Goal: Information Seeking & Learning: Learn about a topic

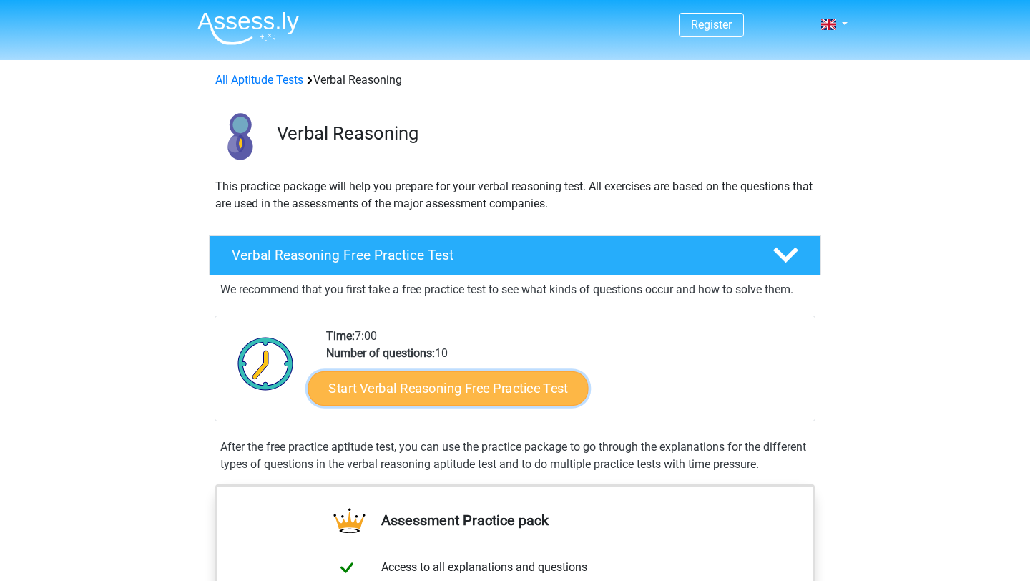
click at [523, 393] on link "Start Verbal Reasoning Free Practice Test" at bounding box center [448, 388] width 280 height 34
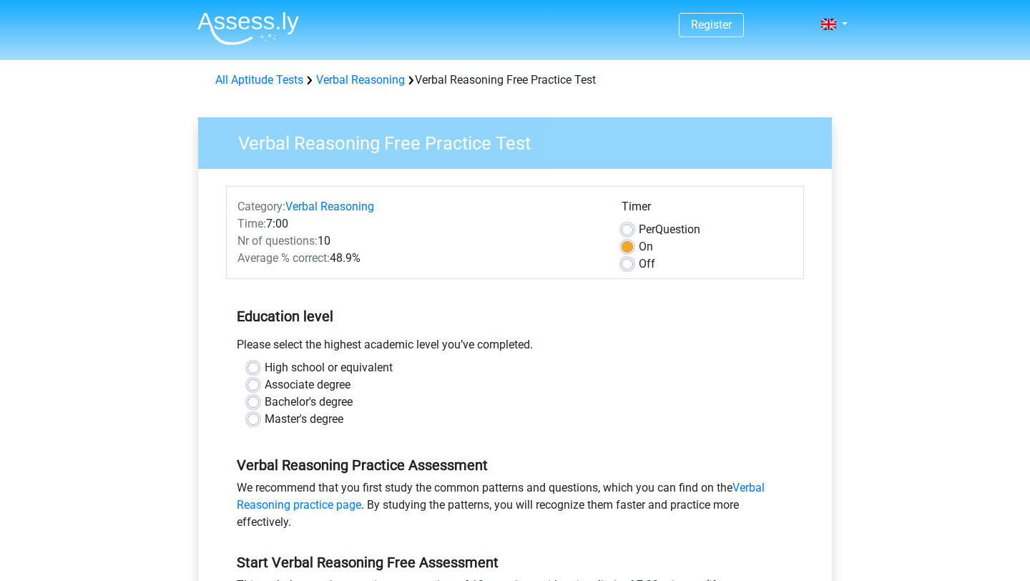
click at [265, 401] on label "Bachelor's degree" at bounding box center [309, 401] width 88 height 17
click at [252, 401] on input "Bachelor's degree" at bounding box center [252, 400] width 11 height 14
radio input "true"
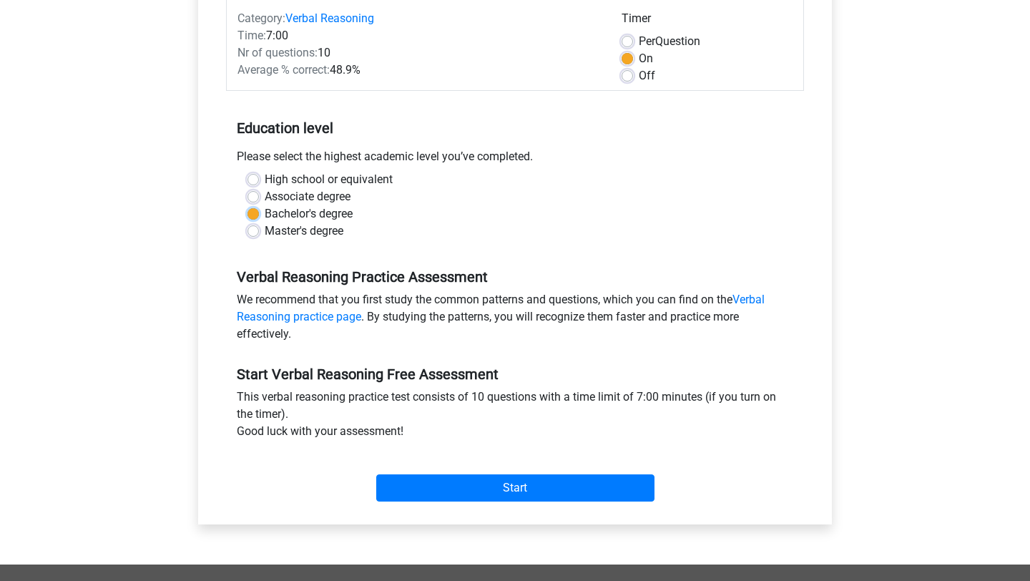
scroll to position [192, 0]
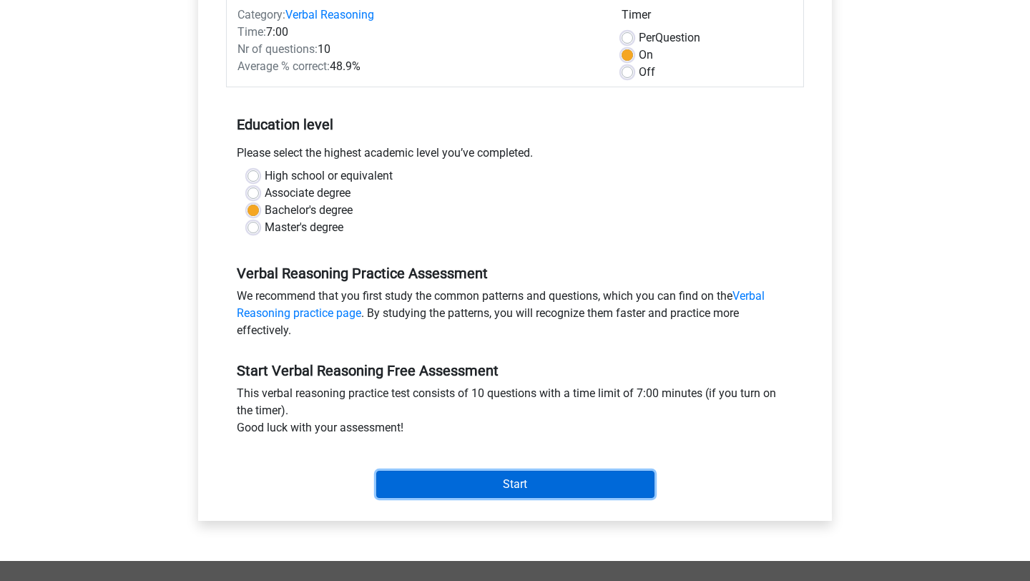
click at [617, 478] on input "Start" at bounding box center [515, 484] width 278 height 27
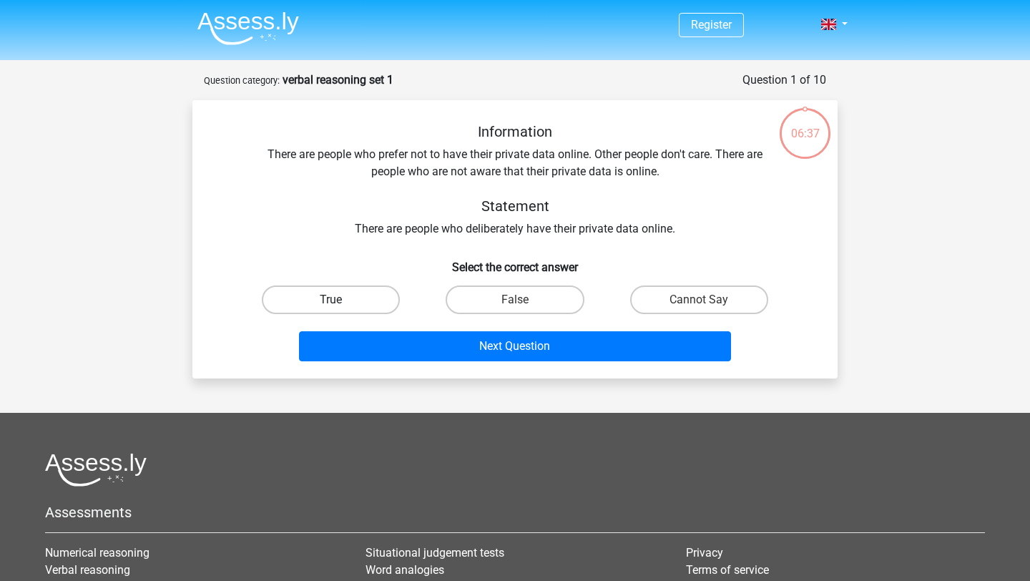
click at [386, 302] on label "True" at bounding box center [331, 299] width 138 height 29
click at [340, 302] on input "True" at bounding box center [335, 304] width 9 height 9
radio input "true"
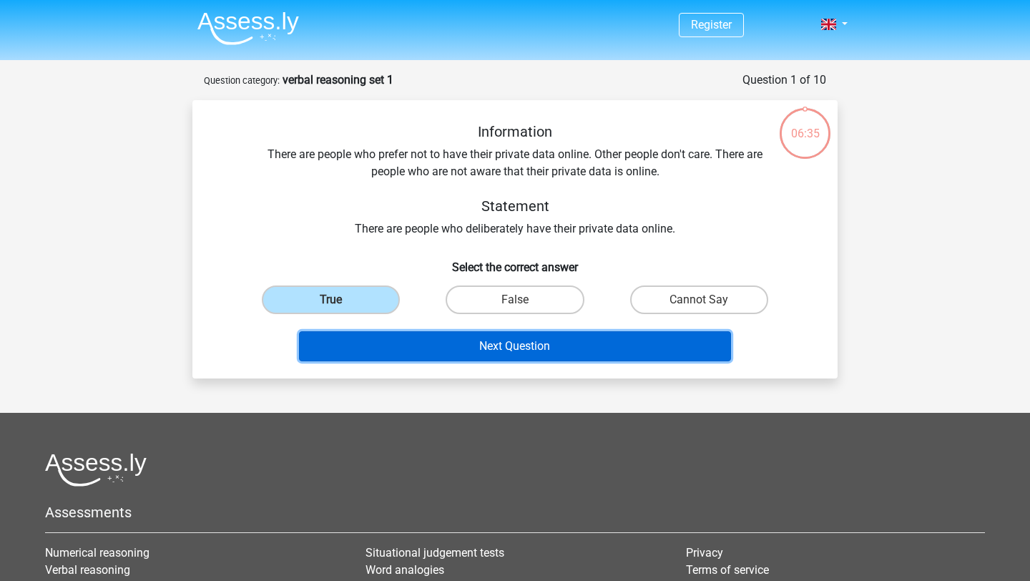
click at [457, 345] on button "Next Question" at bounding box center [515, 346] width 433 height 30
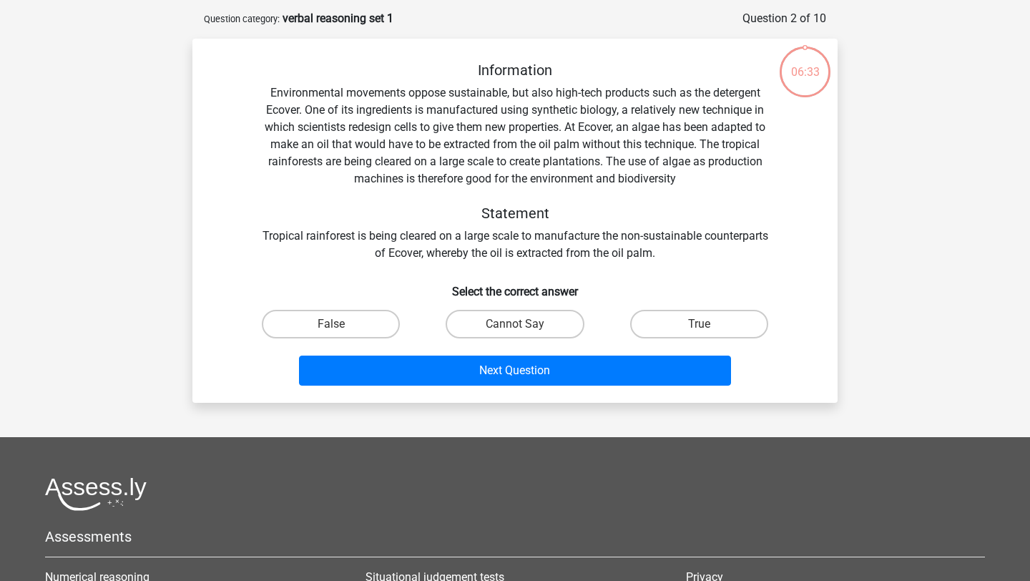
scroll to position [72, 0]
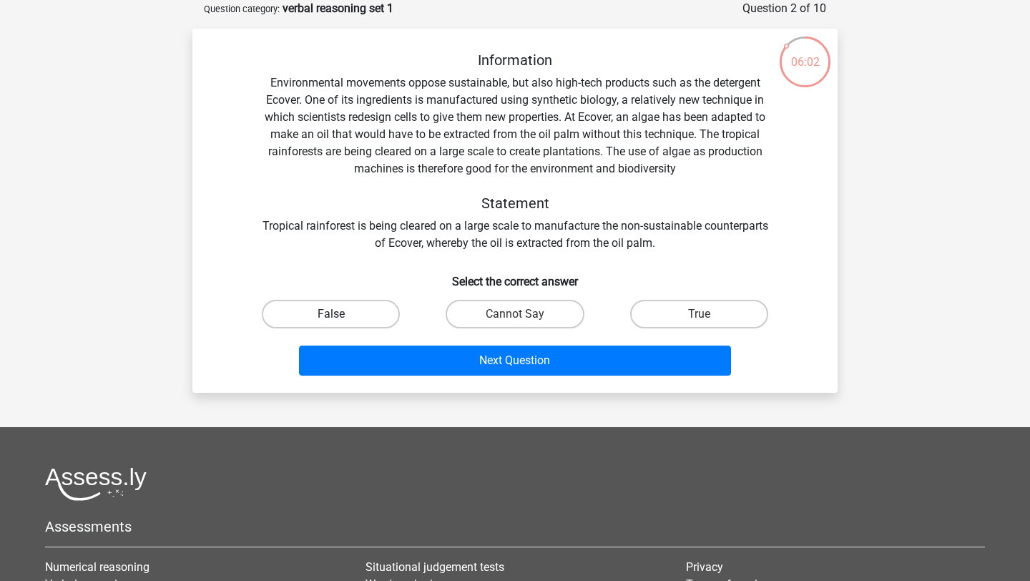
click at [358, 317] on label "False" at bounding box center [331, 314] width 138 height 29
click at [340, 317] on input "False" at bounding box center [335, 318] width 9 height 9
radio input "true"
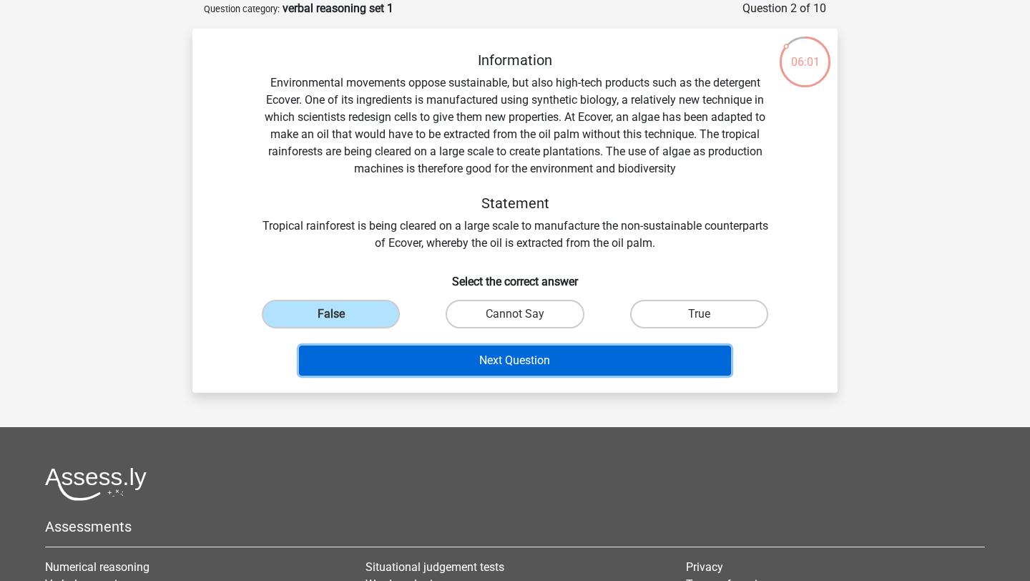
click at [423, 355] on button "Next Question" at bounding box center [515, 360] width 433 height 30
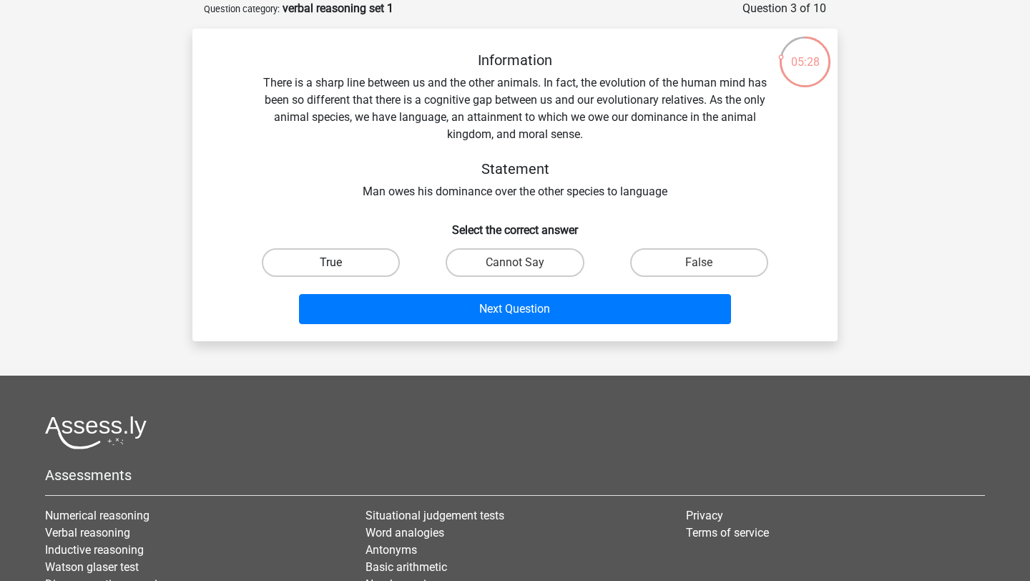
click at [385, 257] on label "True" at bounding box center [331, 262] width 138 height 29
click at [340, 262] on input "True" at bounding box center [335, 266] width 9 height 9
radio input "true"
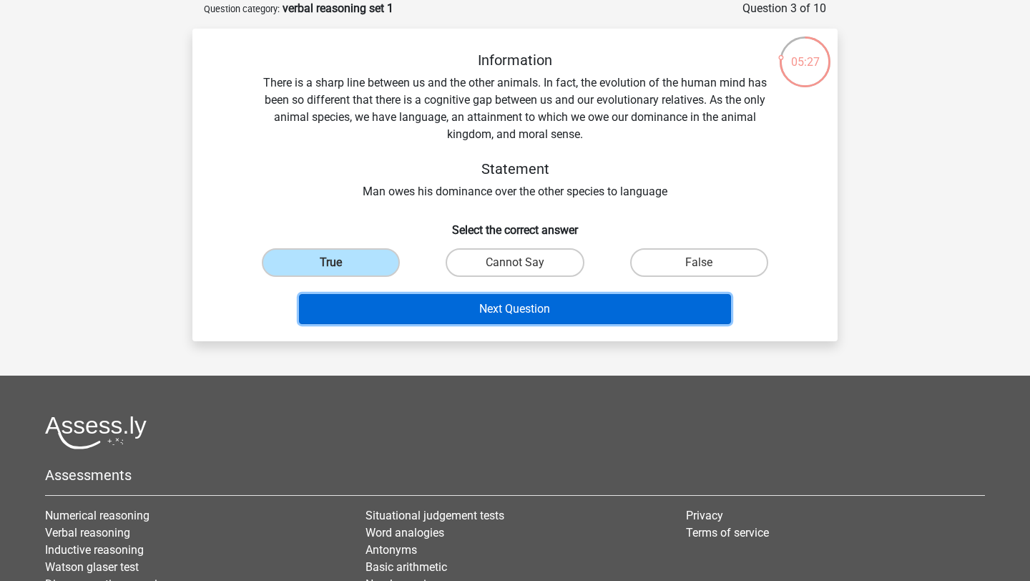
click at [437, 310] on button "Next Question" at bounding box center [515, 309] width 433 height 30
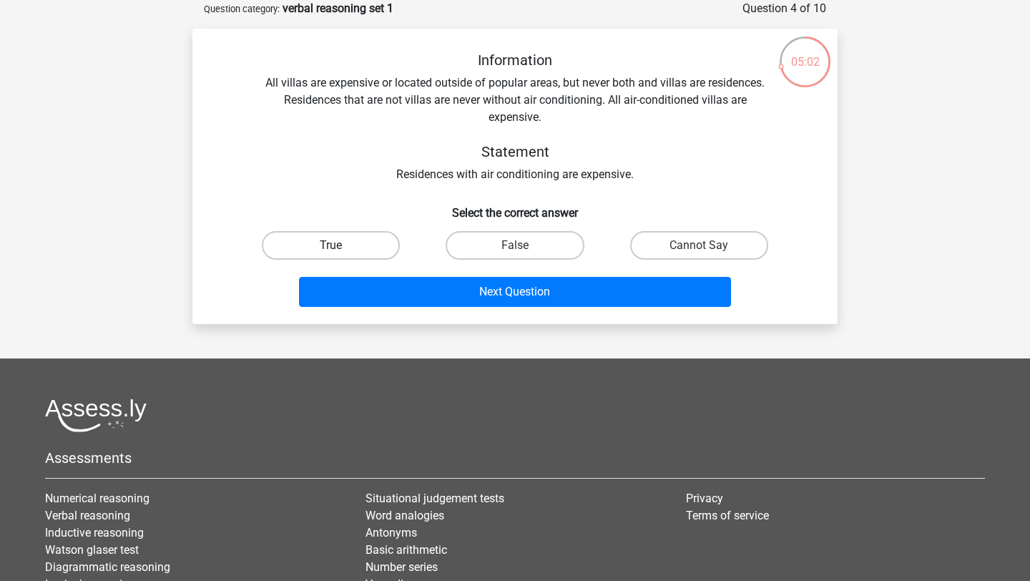
click at [365, 241] on label "True" at bounding box center [331, 245] width 138 height 29
click at [340, 245] on input "True" at bounding box center [335, 249] width 9 height 9
radio input "true"
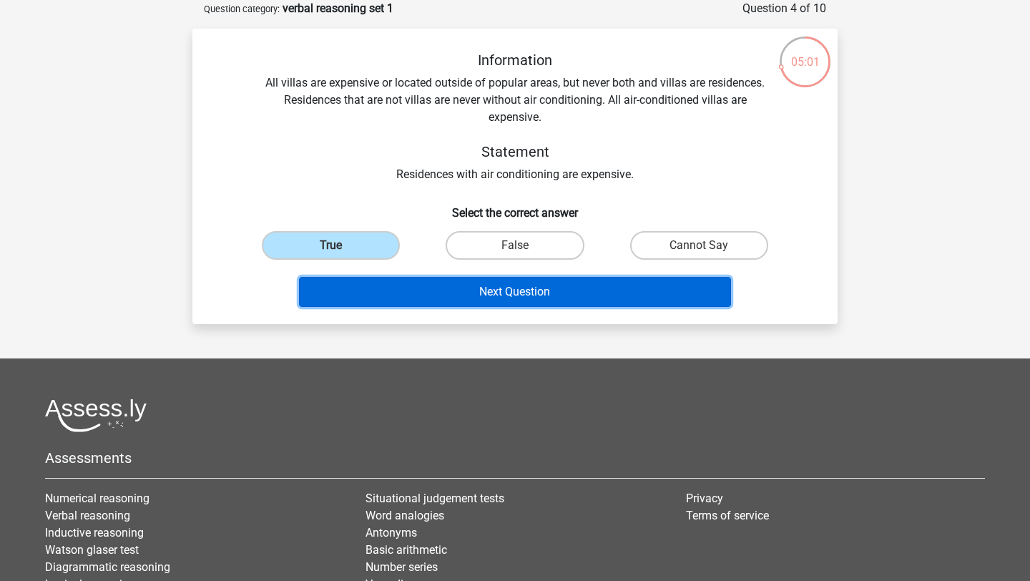
click at [415, 303] on button "Next Question" at bounding box center [515, 292] width 433 height 30
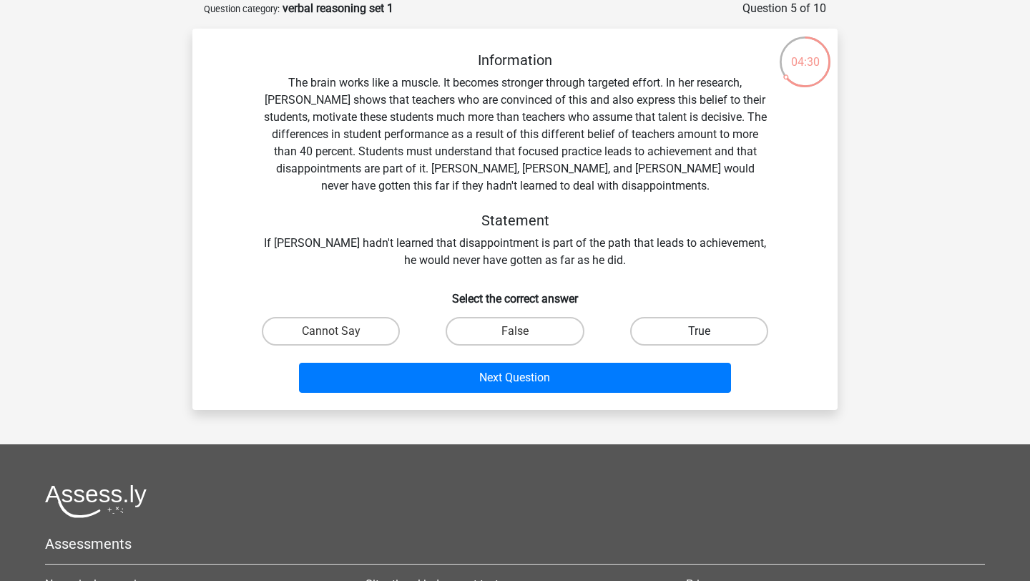
click at [663, 327] on label "True" at bounding box center [699, 331] width 138 height 29
click at [699, 331] on input "True" at bounding box center [703, 335] width 9 height 9
radio input "true"
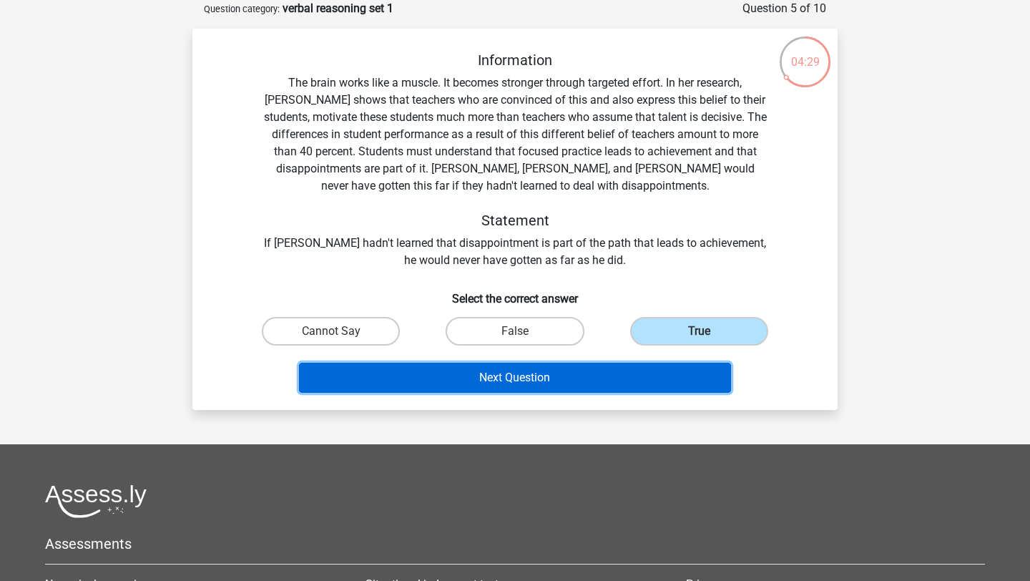
click at [629, 370] on button "Next Question" at bounding box center [515, 378] width 433 height 30
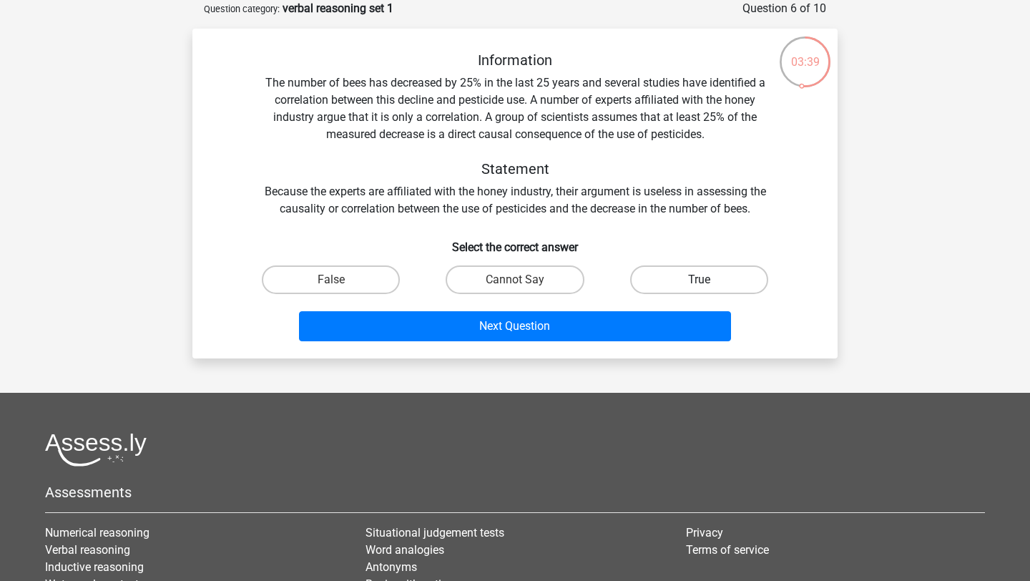
click at [665, 281] on label "True" at bounding box center [699, 279] width 138 height 29
click at [699, 281] on input "True" at bounding box center [703, 284] width 9 height 9
radio input "true"
click at [549, 284] on label "Cannot Say" at bounding box center [515, 279] width 138 height 29
click at [524, 284] on input "Cannot Say" at bounding box center [519, 284] width 9 height 9
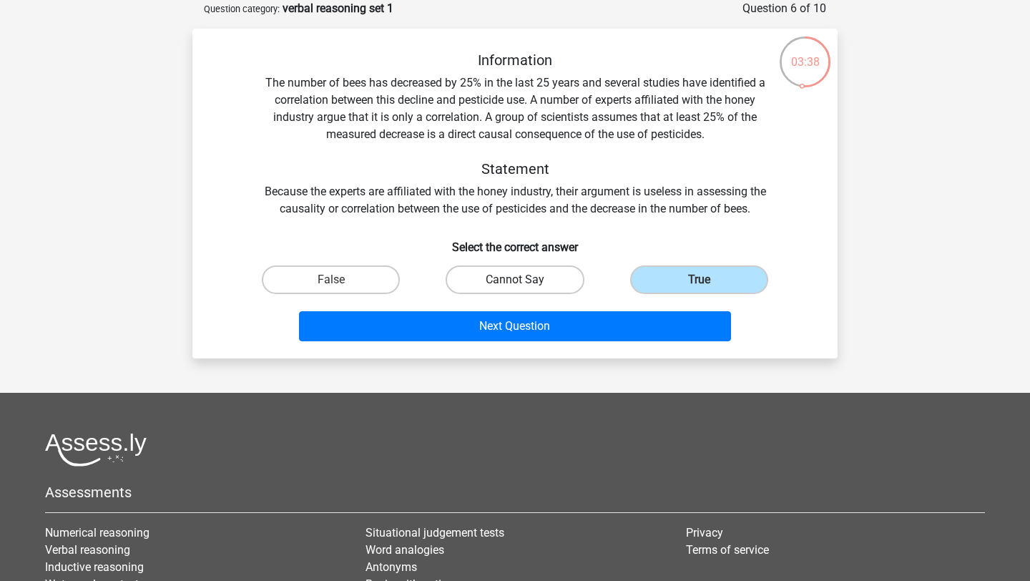
radio input "true"
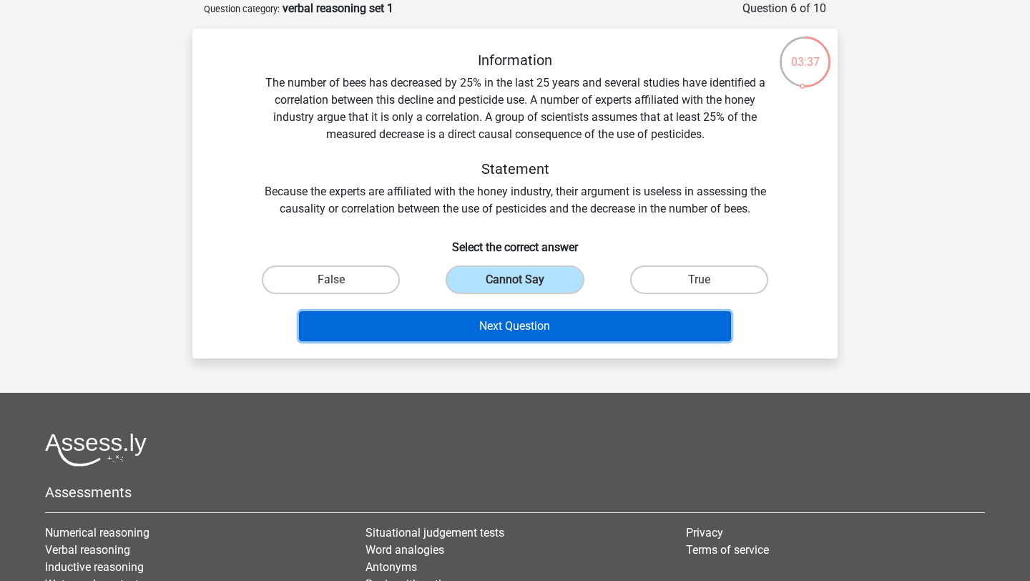
click at [556, 327] on button "Next Question" at bounding box center [515, 326] width 433 height 30
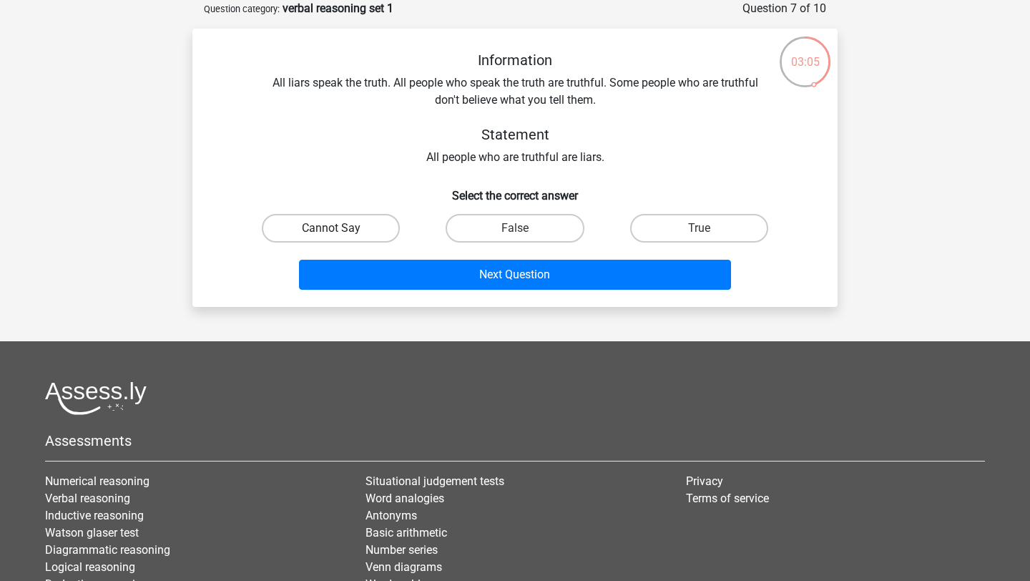
click at [378, 230] on label "Cannot Say" at bounding box center [331, 228] width 138 height 29
click at [340, 230] on input "Cannot Say" at bounding box center [335, 232] width 9 height 9
radio input "true"
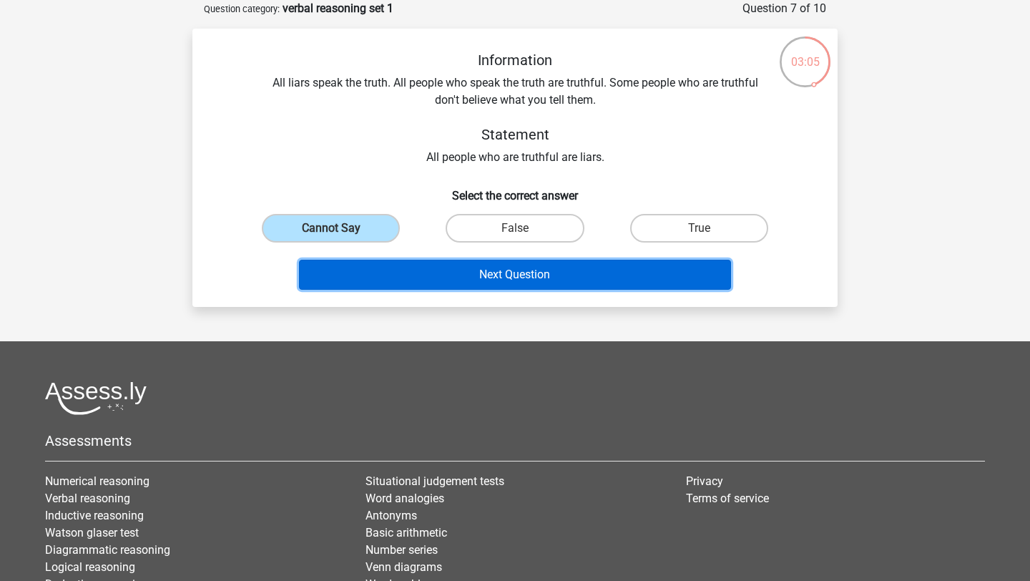
click at [423, 270] on button "Next Question" at bounding box center [515, 275] width 433 height 30
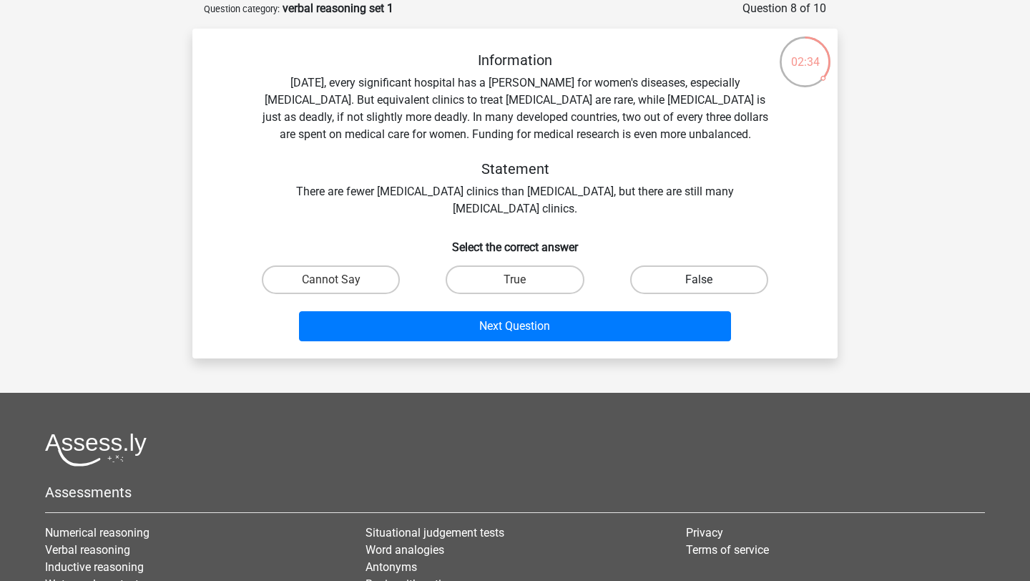
click at [664, 280] on label "False" at bounding box center [699, 279] width 138 height 29
click at [699, 280] on input "False" at bounding box center [703, 284] width 9 height 9
radio input "true"
click at [343, 269] on label "Cannot Say" at bounding box center [331, 279] width 138 height 29
click at [340, 280] on input "Cannot Say" at bounding box center [335, 284] width 9 height 9
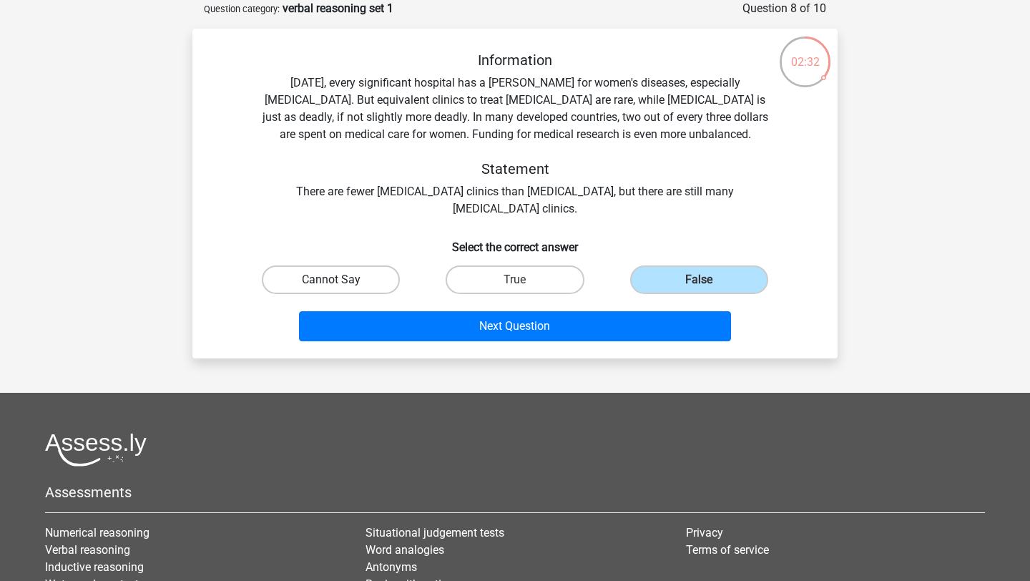
radio input "true"
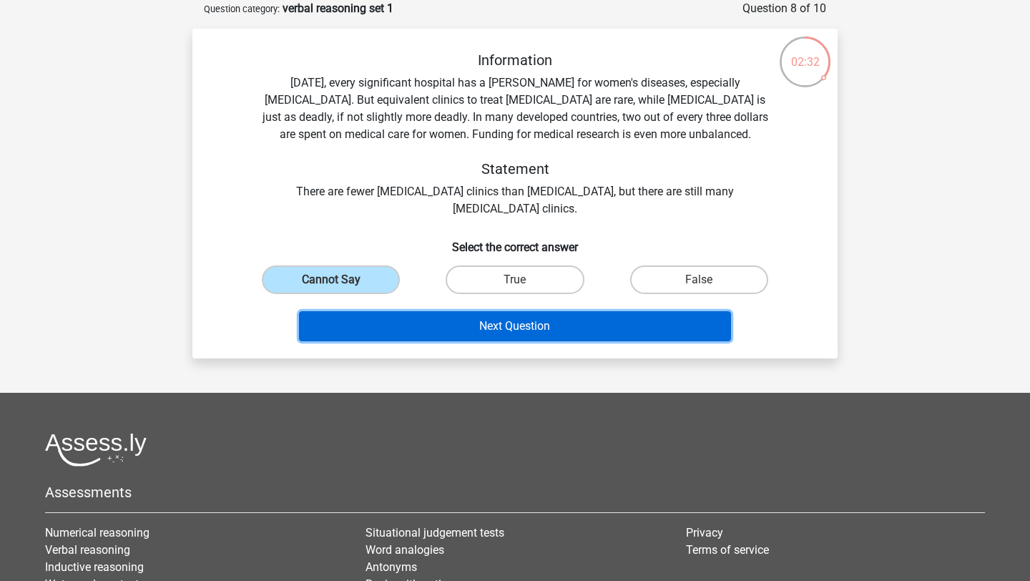
click at [381, 315] on button "Next Question" at bounding box center [515, 326] width 433 height 30
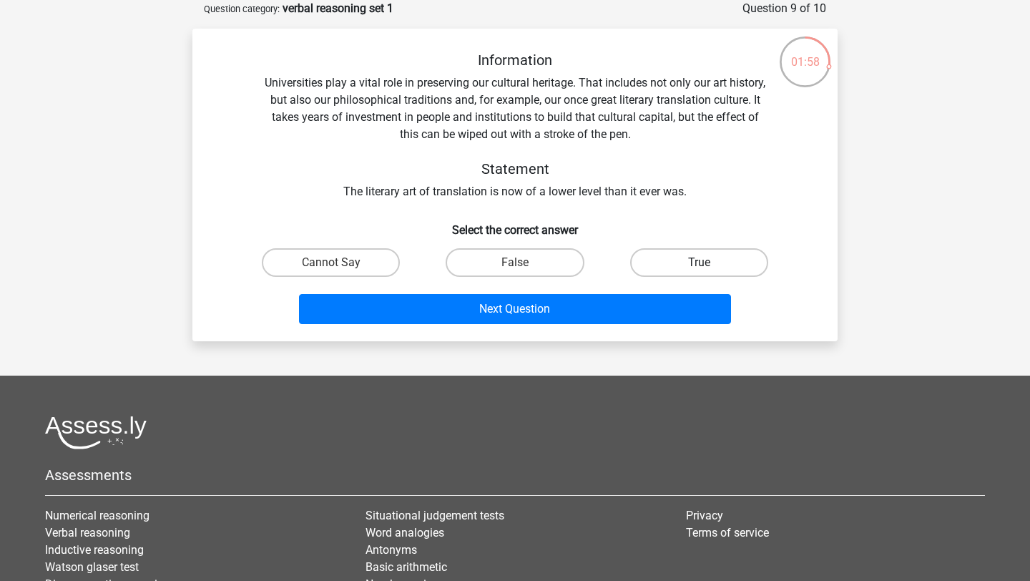
click at [648, 260] on label "True" at bounding box center [699, 262] width 138 height 29
click at [699, 262] on input "True" at bounding box center [703, 266] width 9 height 9
radio input "true"
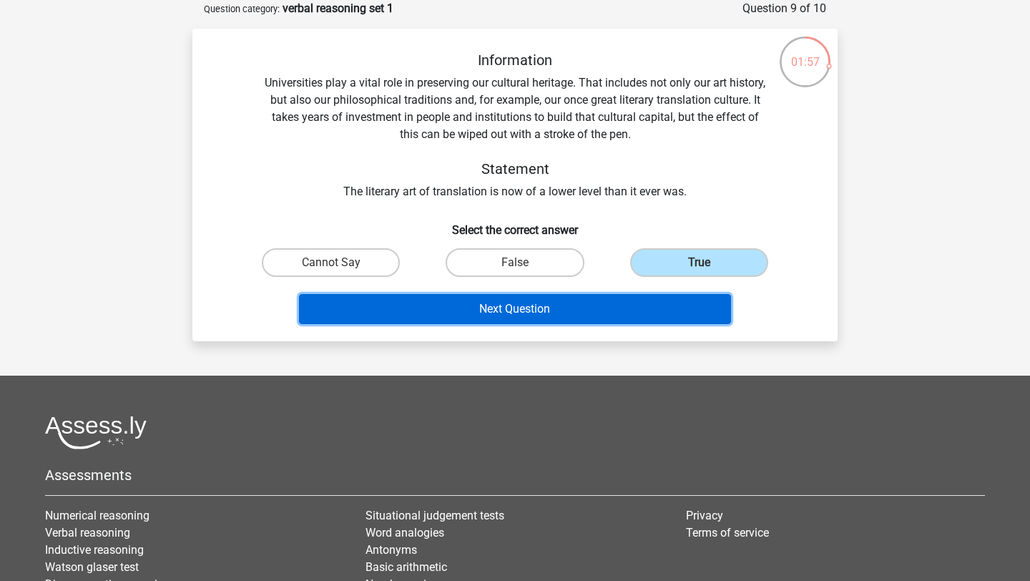
click at [602, 299] on button "Next Question" at bounding box center [515, 309] width 433 height 30
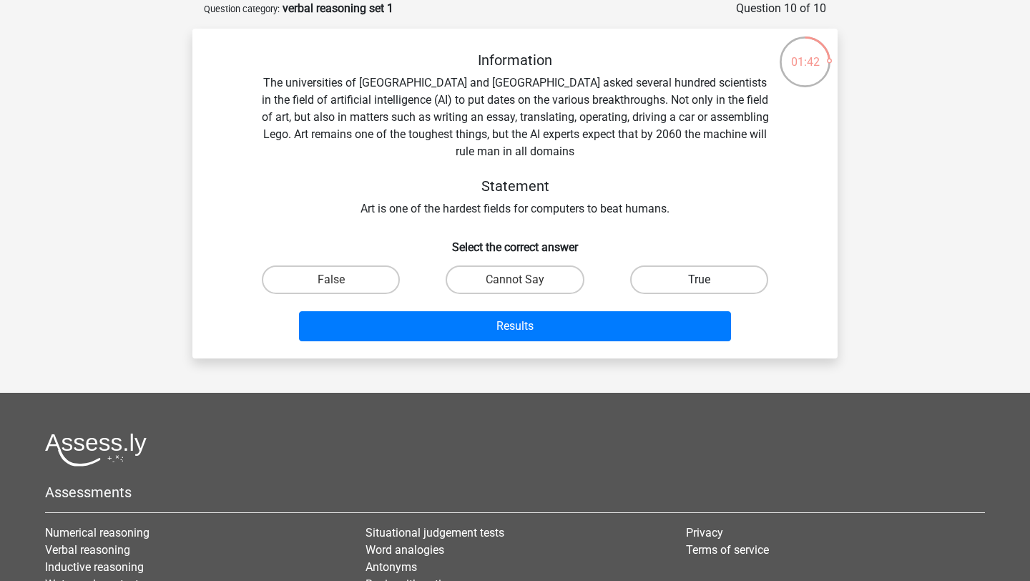
click at [656, 283] on label "True" at bounding box center [699, 279] width 138 height 29
click at [699, 283] on input "True" at bounding box center [703, 284] width 9 height 9
radio input "true"
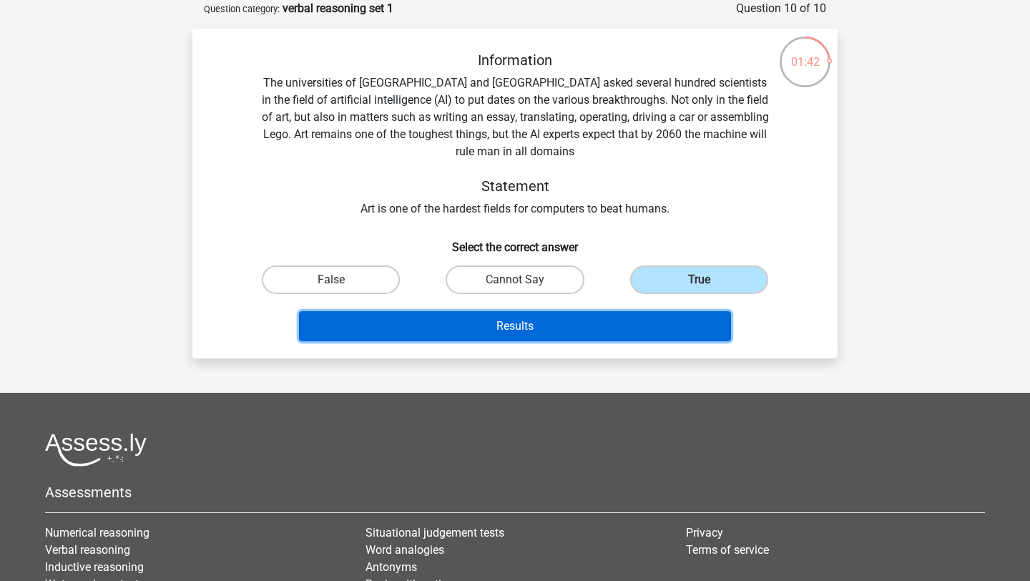
click at [631, 323] on button "Results" at bounding box center [515, 326] width 433 height 30
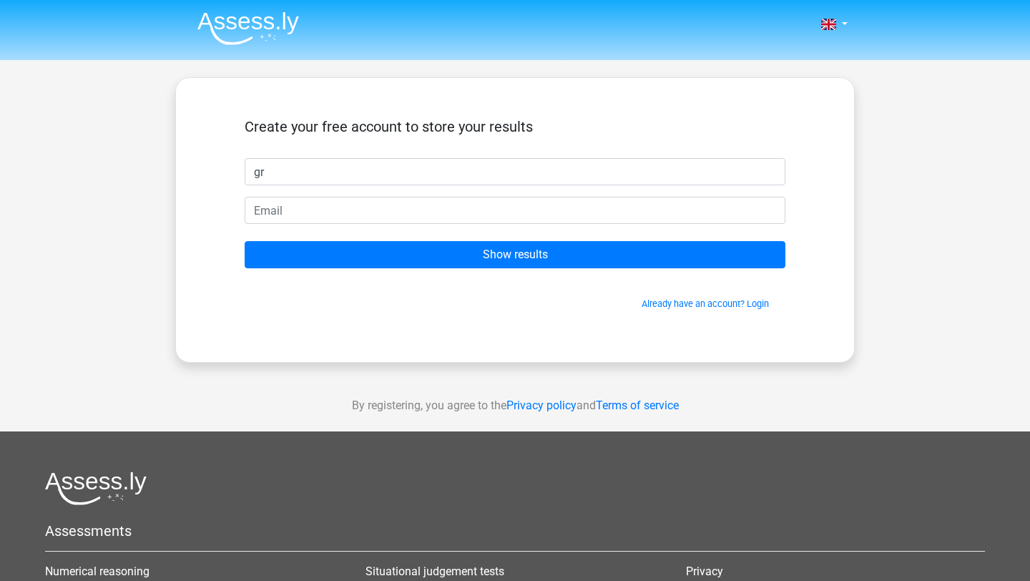
type input "g"
type input "Grace"
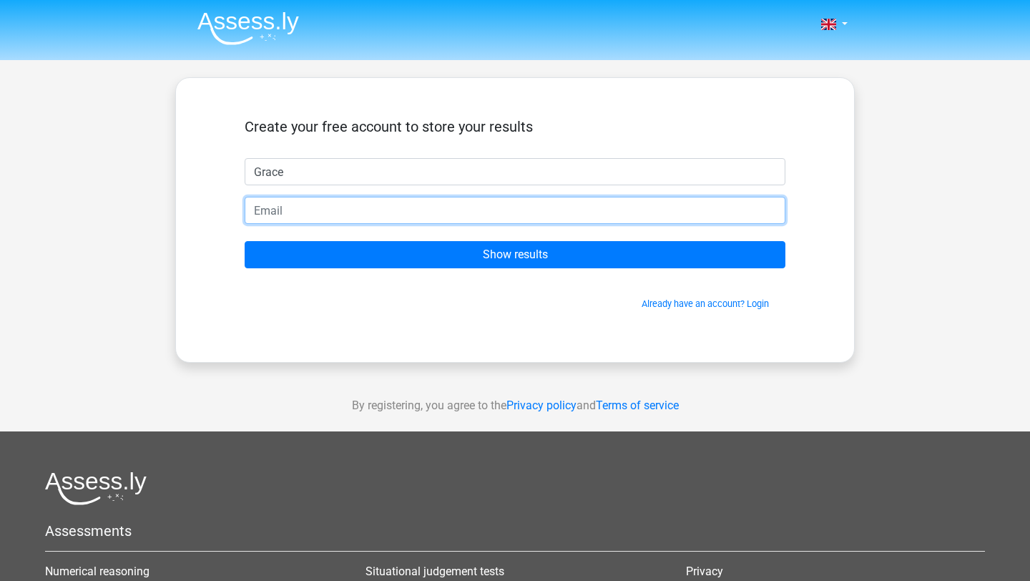
click at [257, 215] on input "email" at bounding box center [515, 210] width 541 height 27
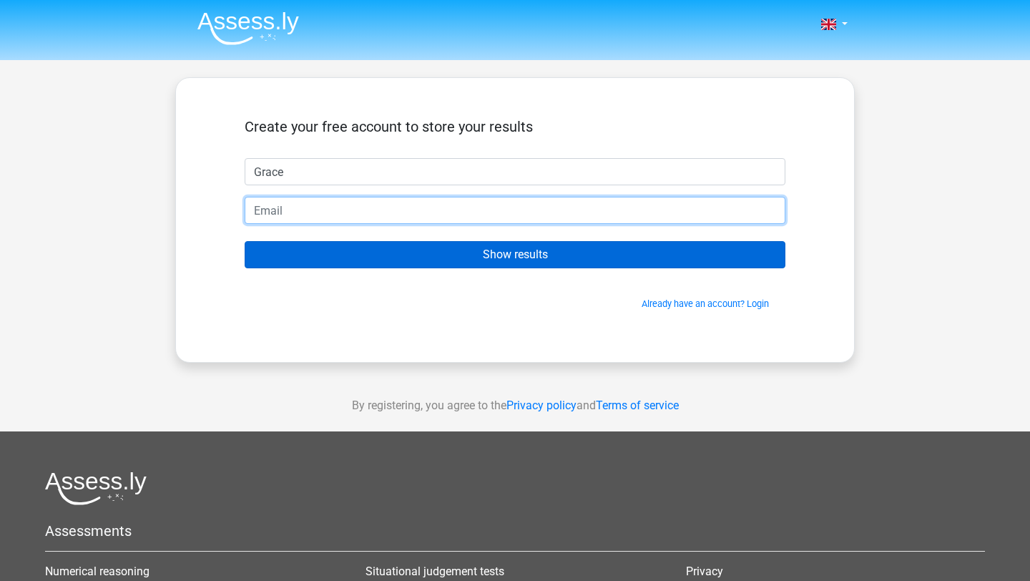
type input "[EMAIL_ADDRESS][DOMAIN_NAME]"
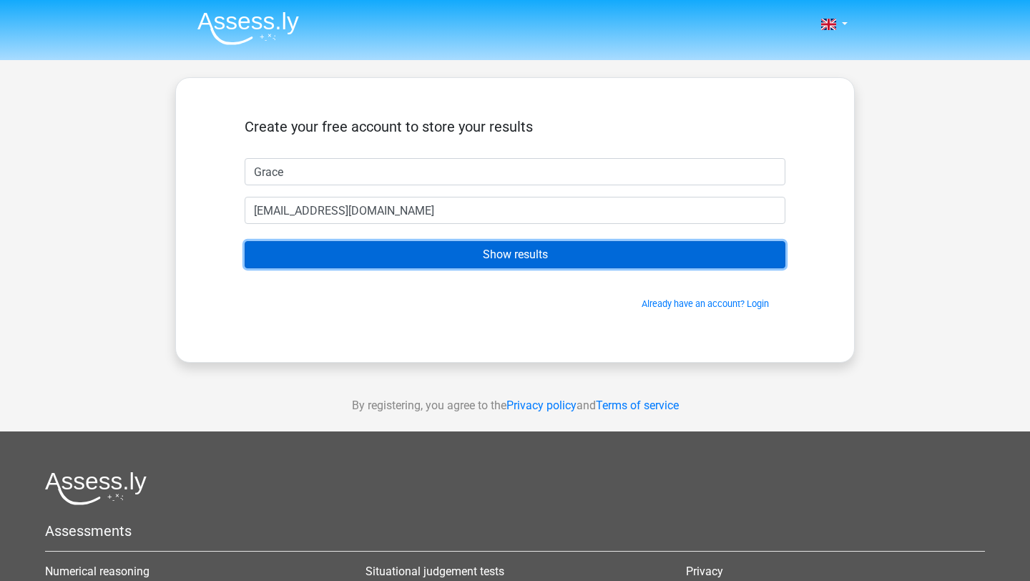
click at [363, 252] on input "Show results" at bounding box center [515, 254] width 541 height 27
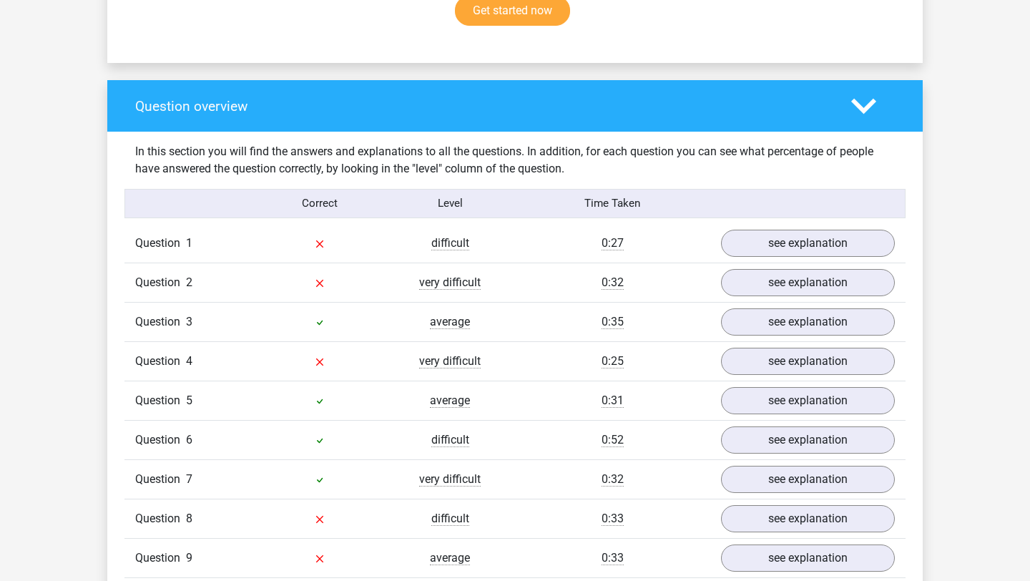
scroll to position [981, 0]
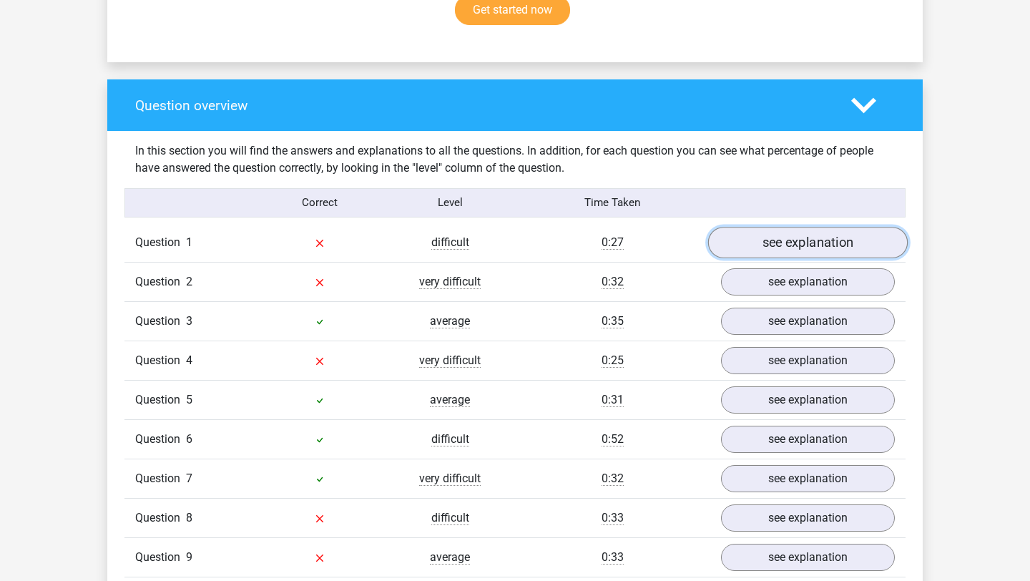
click at [840, 247] on link "see explanation" at bounding box center [808, 242] width 200 height 31
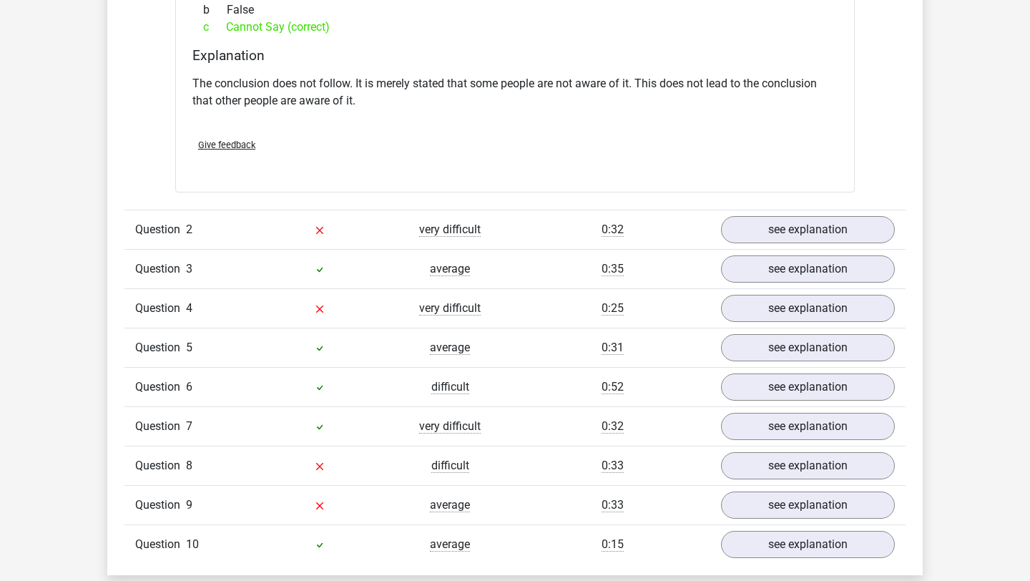
scroll to position [1435, 0]
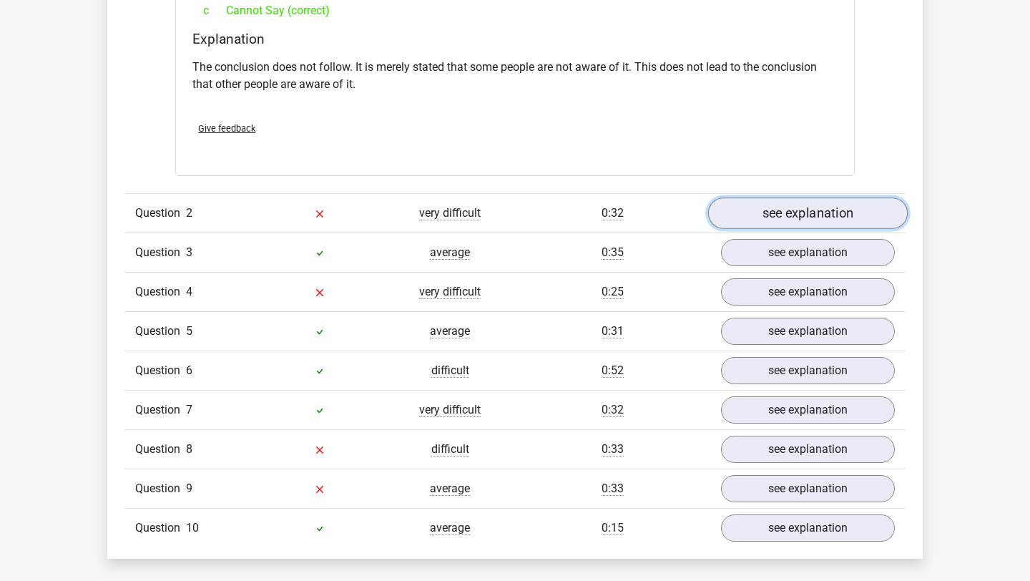
click at [777, 213] on link "see explanation" at bounding box center [808, 212] width 200 height 31
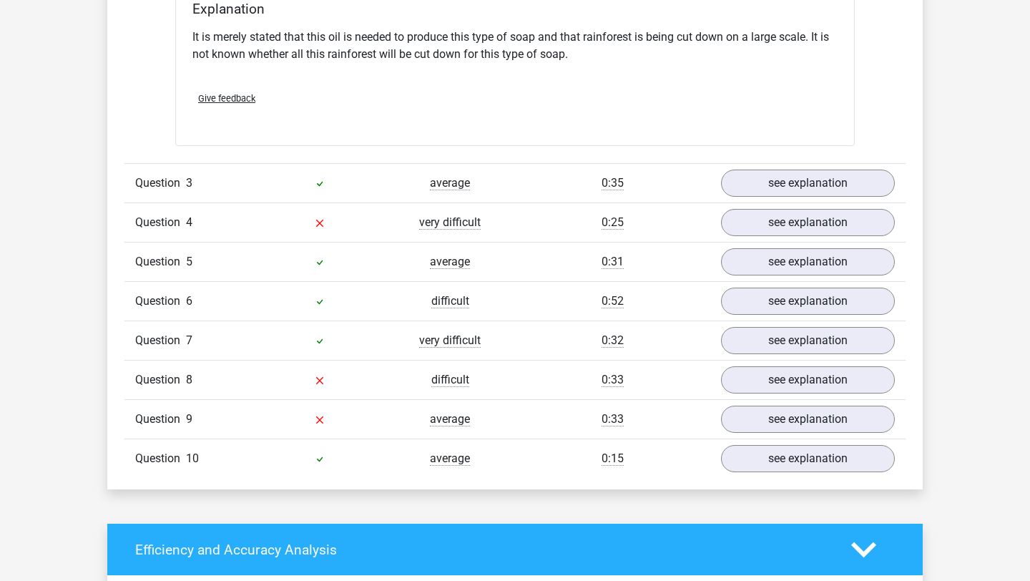
scroll to position [1960, 0]
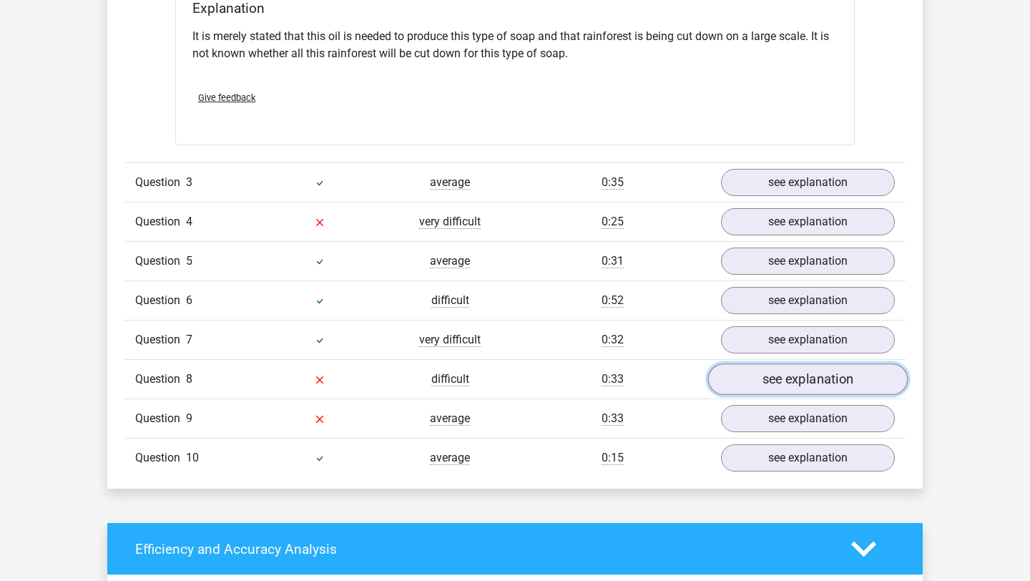
click at [838, 378] on link "see explanation" at bounding box center [808, 379] width 200 height 31
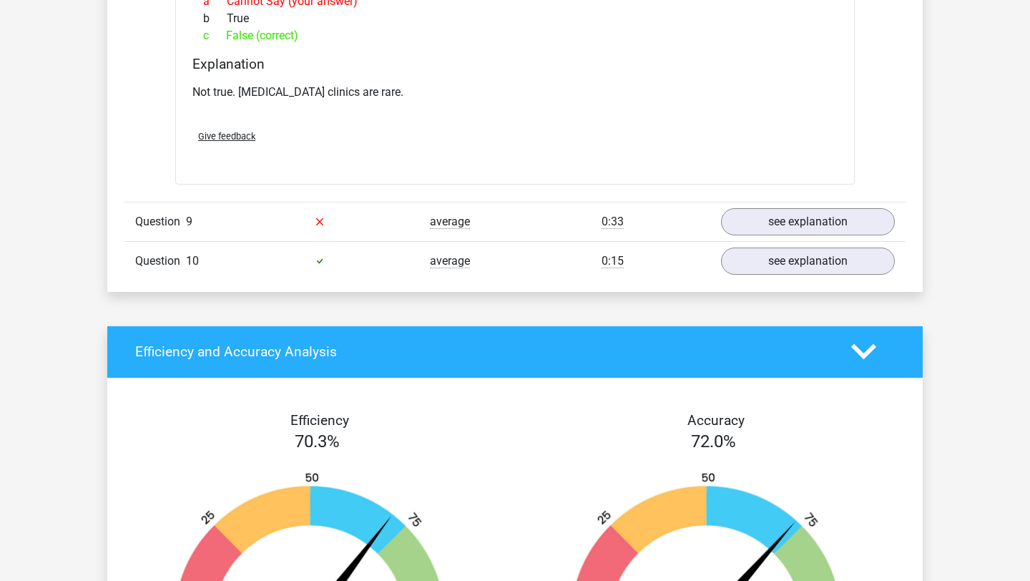
scroll to position [2562, 0]
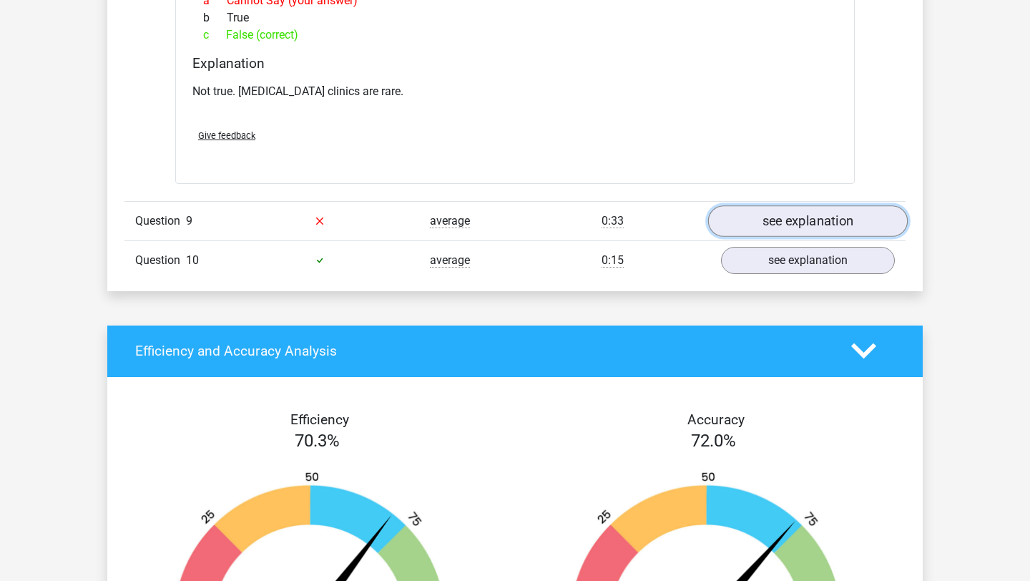
click at [835, 205] on link "see explanation" at bounding box center [808, 220] width 200 height 31
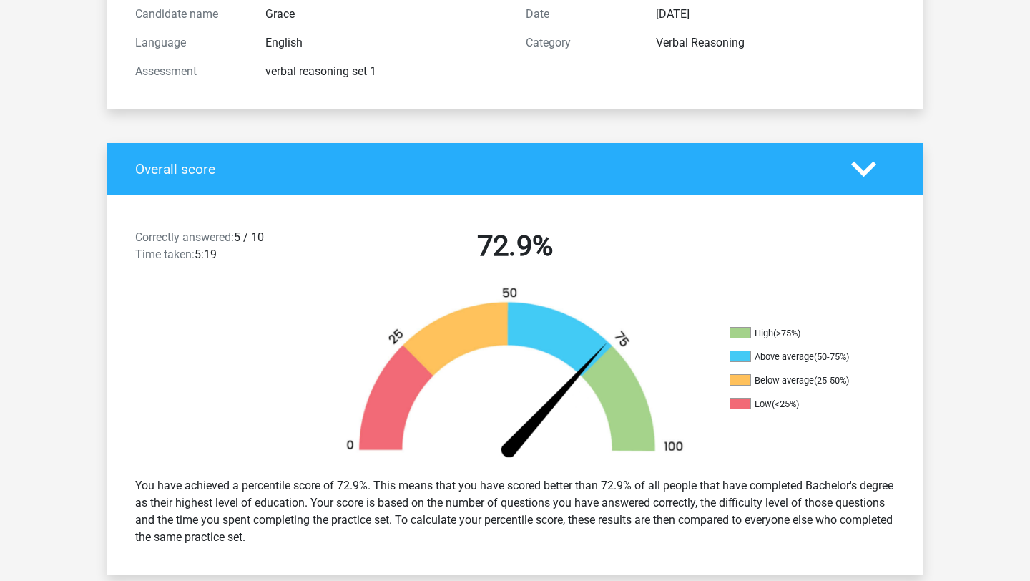
scroll to position [193, 0]
